Goal: Information Seeking & Learning: Learn about a topic

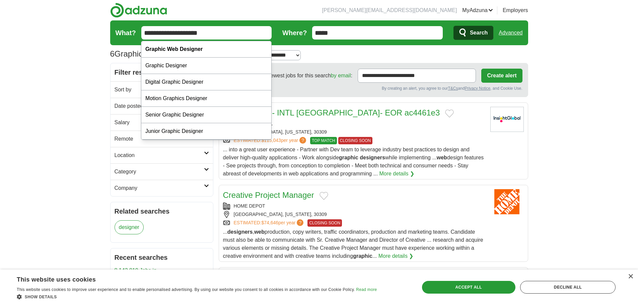
drag, startPoint x: 170, startPoint y: 31, endPoint x: 130, endPoint y: 32, distance: 39.9
click at [130, 32] on form "**********" at bounding box center [319, 32] width 418 height 25
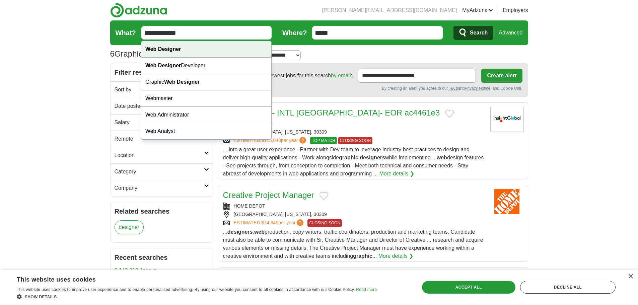
type input "**********"
click at [195, 48] on div "Web Designer" at bounding box center [206, 49] width 130 height 16
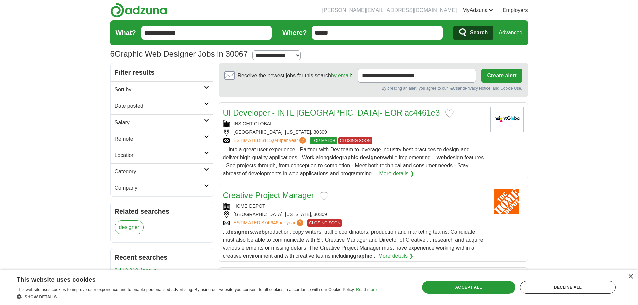
click at [476, 32] on span "Search" at bounding box center [479, 32] width 18 height 13
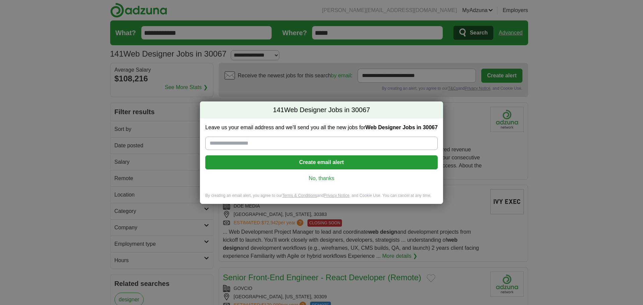
click at [579, 144] on div "141 Web Designer Jobs in 30067 Leave us your email address and we'll send you a…" at bounding box center [321, 152] width 643 height 305
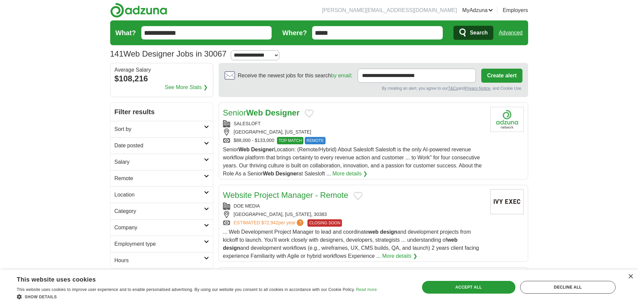
click at [369, 126] on div "SALESLOFT" at bounding box center [354, 123] width 262 height 7
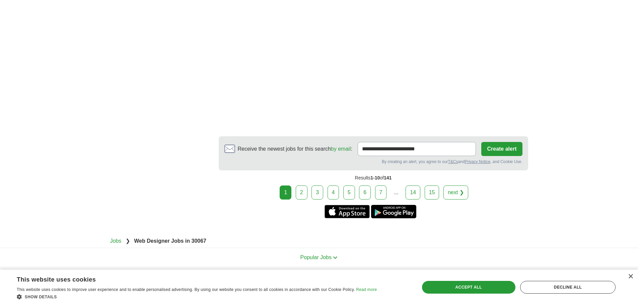
scroll to position [1171, 0]
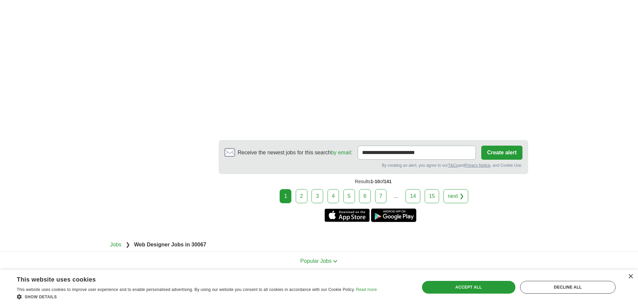
click at [300, 201] on link "2" at bounding box center [302, 196] width 12 height 14
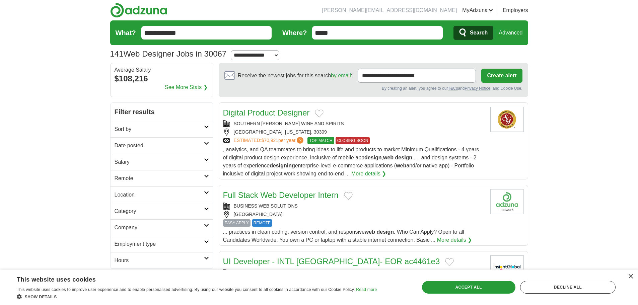
click at [399, 129] on div "[GEOGRAPHIC_DATA], [US_STATE], 30309" at bounding box center [354, 132] width 262 height 7
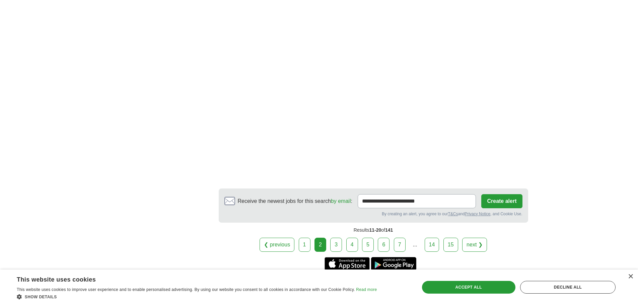
scroll to position [1072, 0]
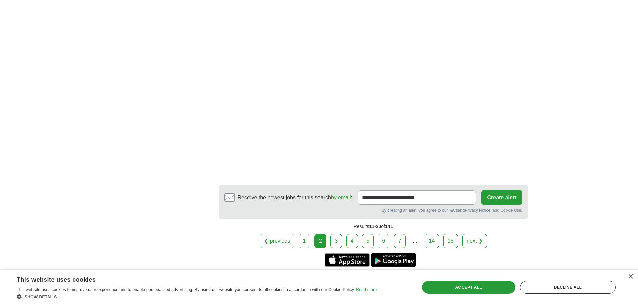
click at [340, 234] on link "3" at bounding box center [336, 241] width 12 height 14
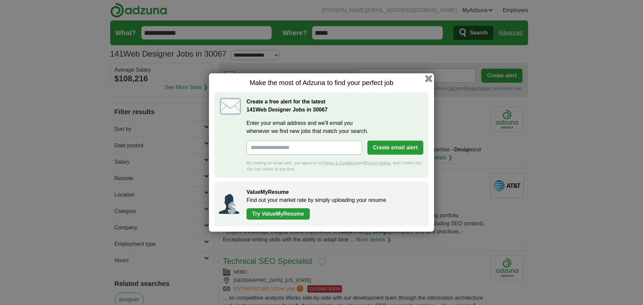
click at [428, 76] on button "button" at bounding box center [428, 78] width 7 height 7
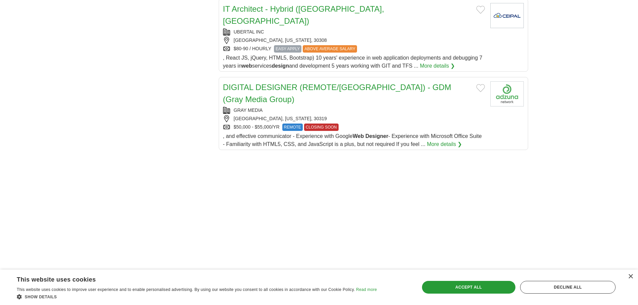
scroll to position [737, 0]
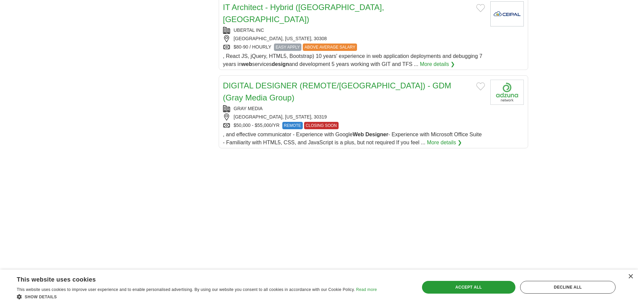
click at [397, 105] on div "GRAY MEDIA" at bounding box center [354, 108] width 262 height 7
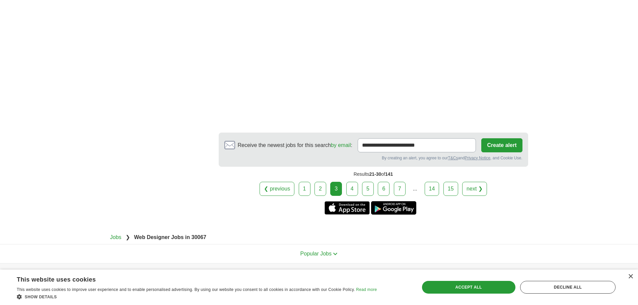
scroll to position [1118, 0]
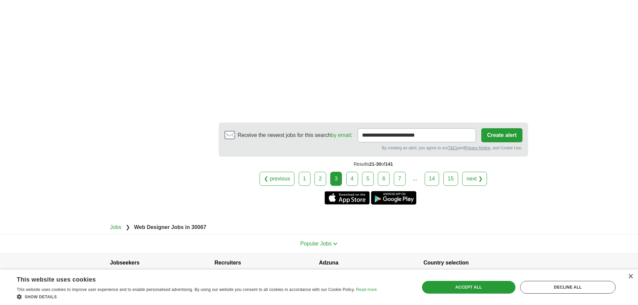
click at [354, 172] on link "4" at bounding box center [352, 179] width 12 height 14
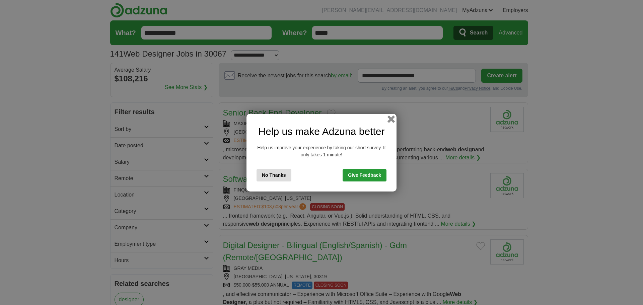
click at [391, 121] on button "button" at bounding box center [391, 118] width 7 height 7
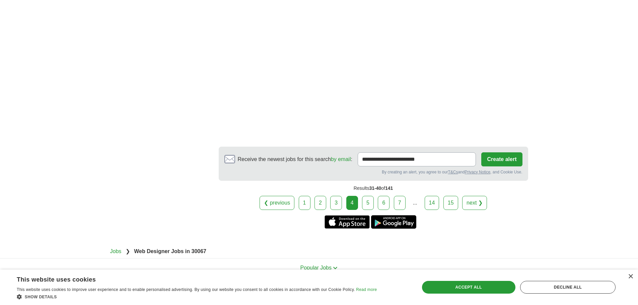
scroll to position [1072, 0]
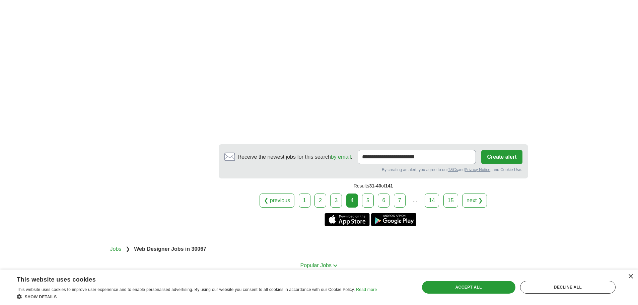
click at [368, 199] on link "5" at bounding box center [368, 201] width 12 height 14
